Goal: Transaction & Acquisition: Purchase product/service

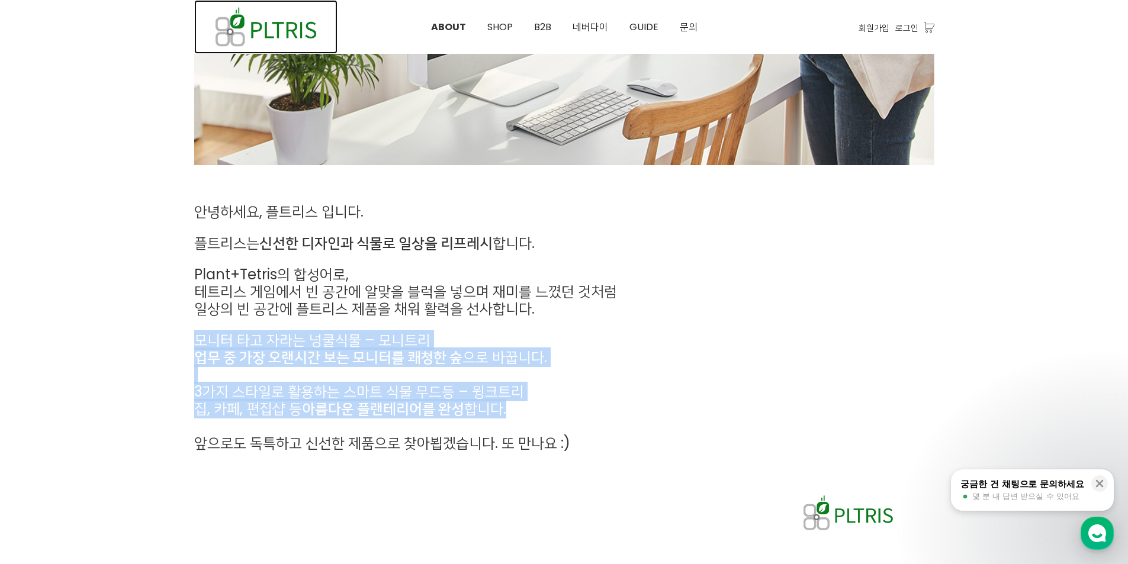
click at [279, 32] on img at bounding box center [265, 27] width 143 height 54
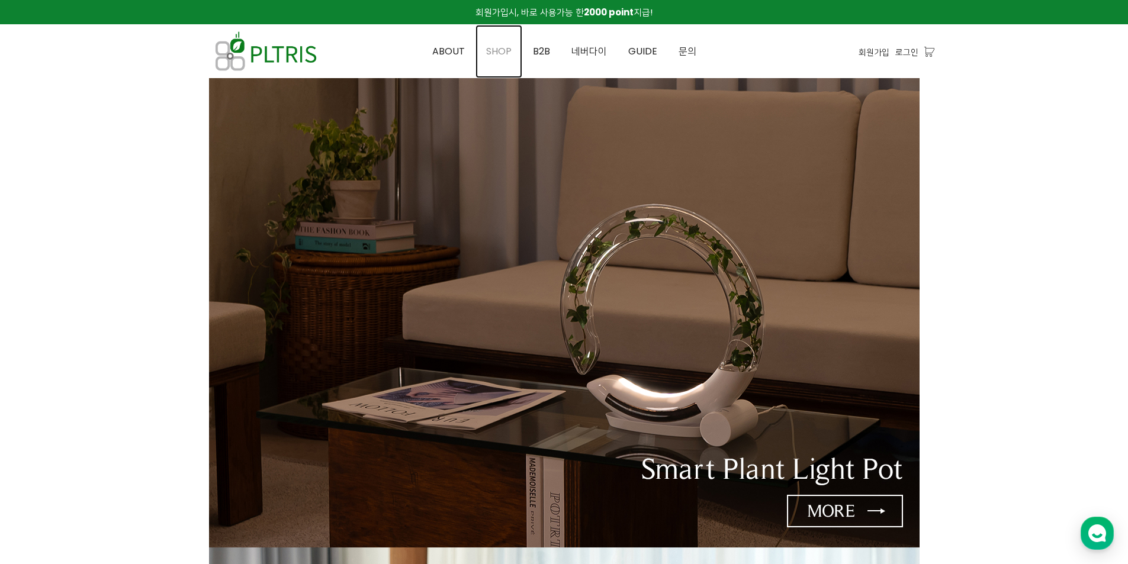
click at [499, 48] on span "SHOP" at bounding box center [498, 51] width 25 height 14
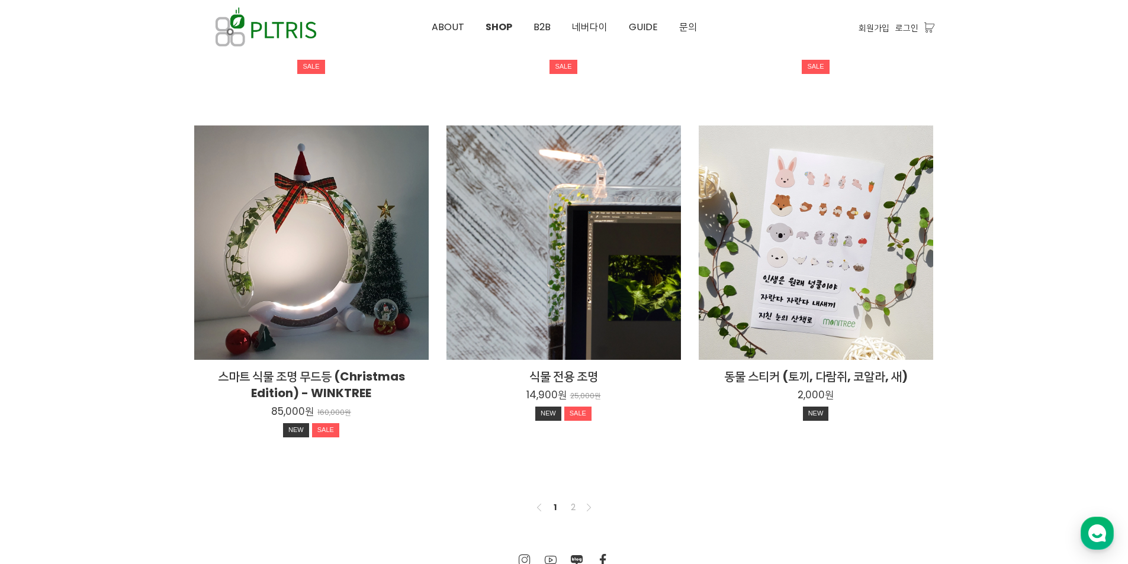
scroll to position [865, 0]
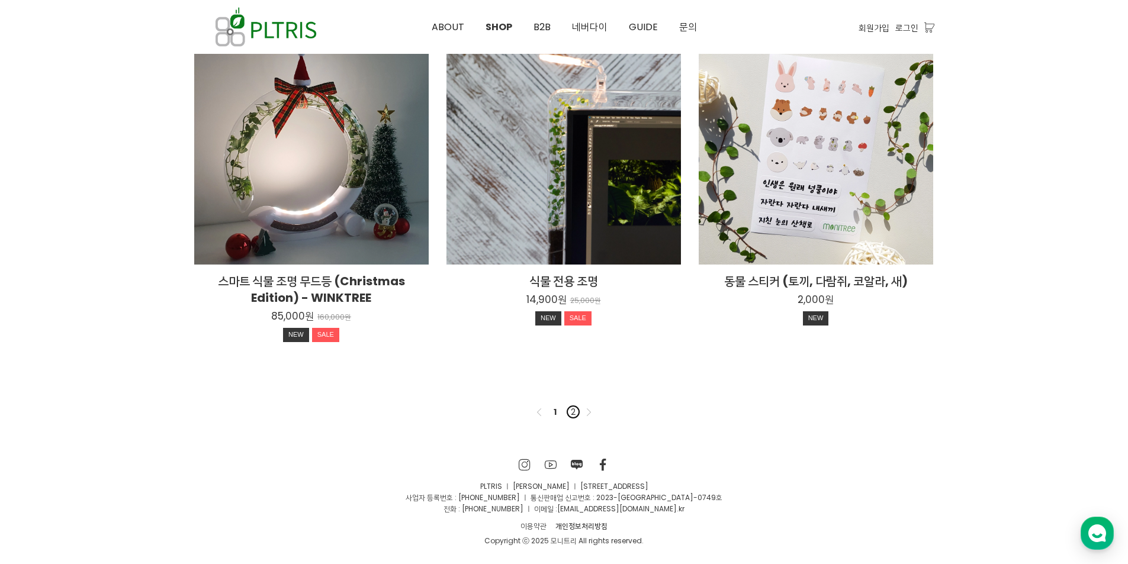
click at [569, 408] on link "2" at bounding box center [573, 412] width 14 height 14
